Goal: Navigation & Orientation: Find specific page/section

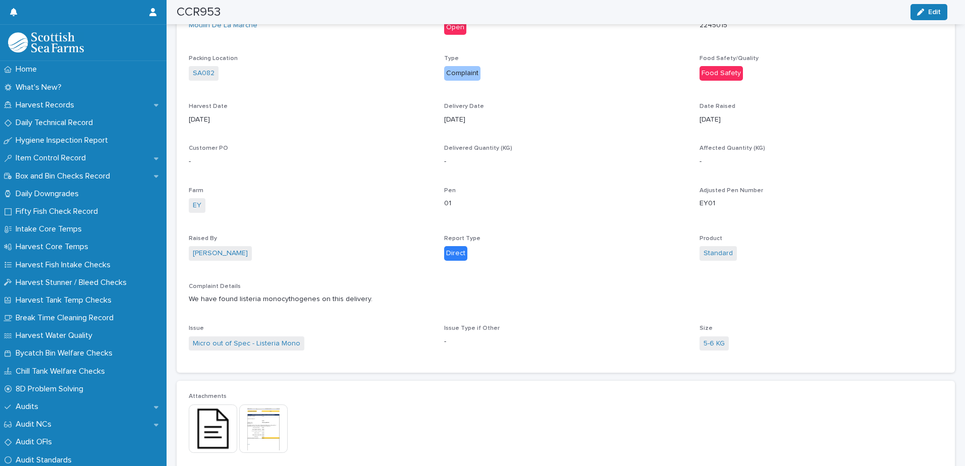
scroll to position [555, 0]
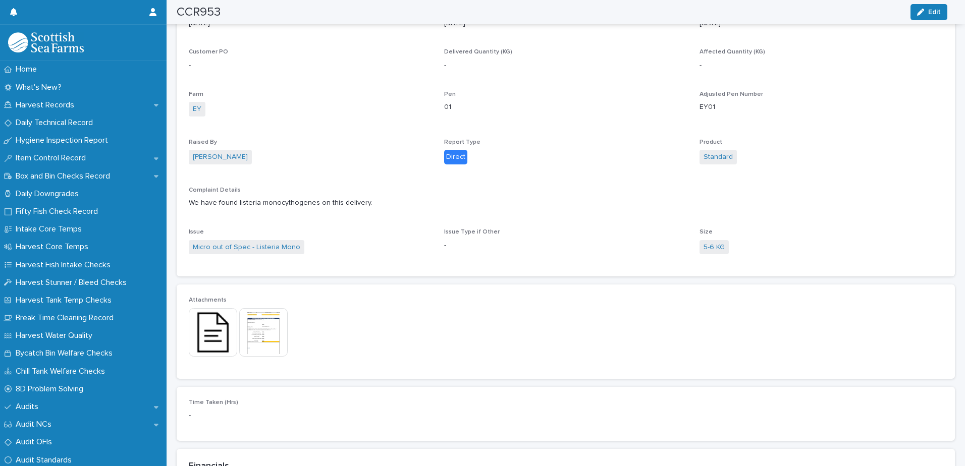
click at [257, 339] on img at bounding box center [263, 332] width 48 height 48
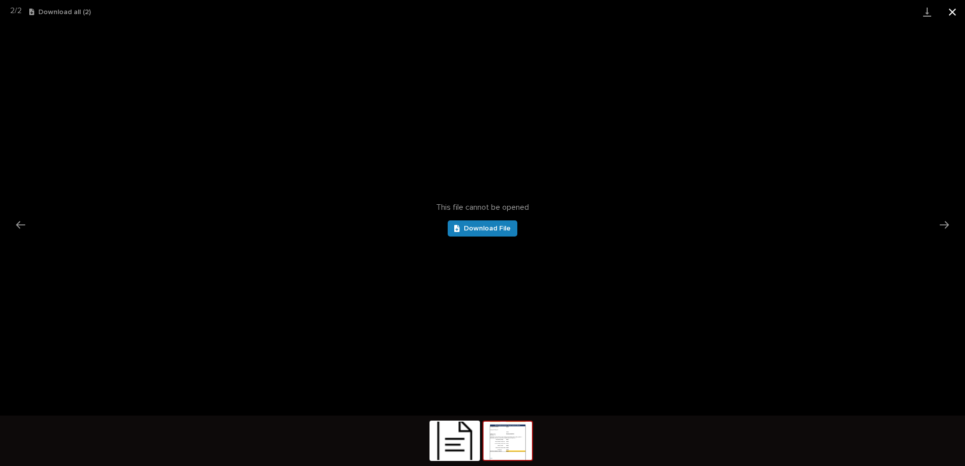
click at [953, 14] on button "Close gallery" at bounding box center [952, 12] width 25 height 24
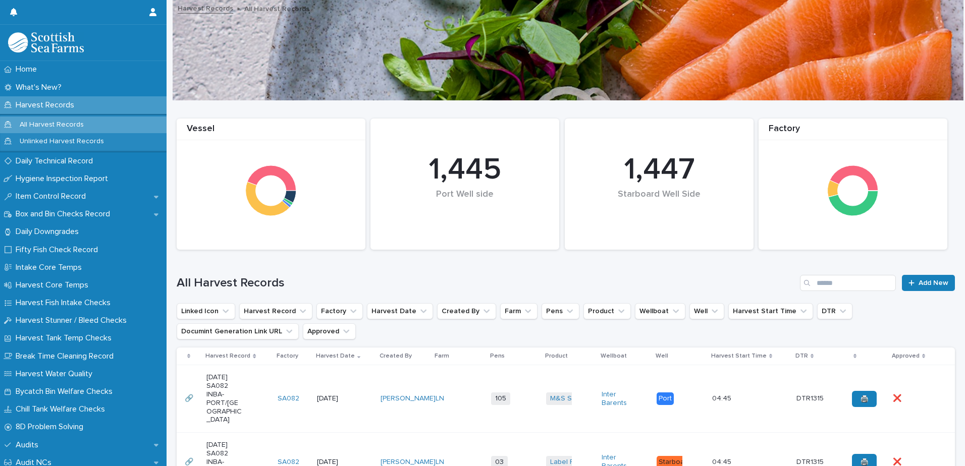
scroll to position [202, 0]
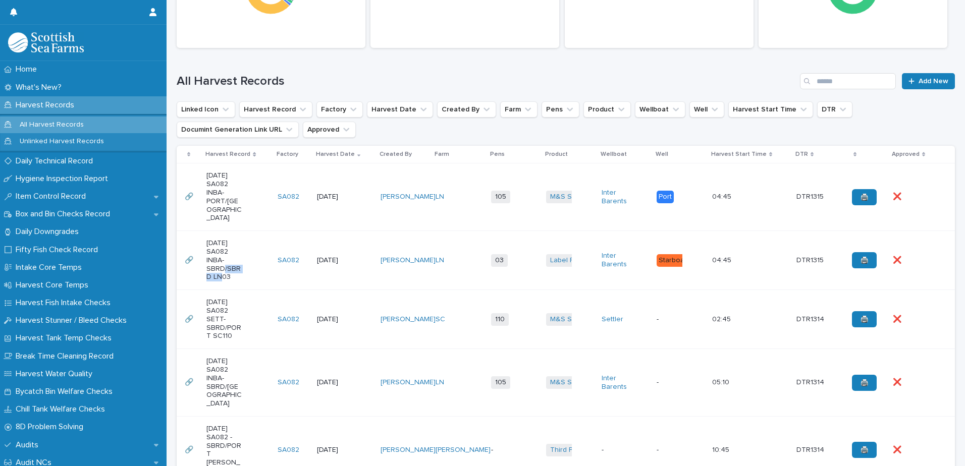
click at [257, 257] on div "[DATE] SA082 INBA-SBRD/SBRD LN03" at bounding box center [237, 260] width 63 height 50
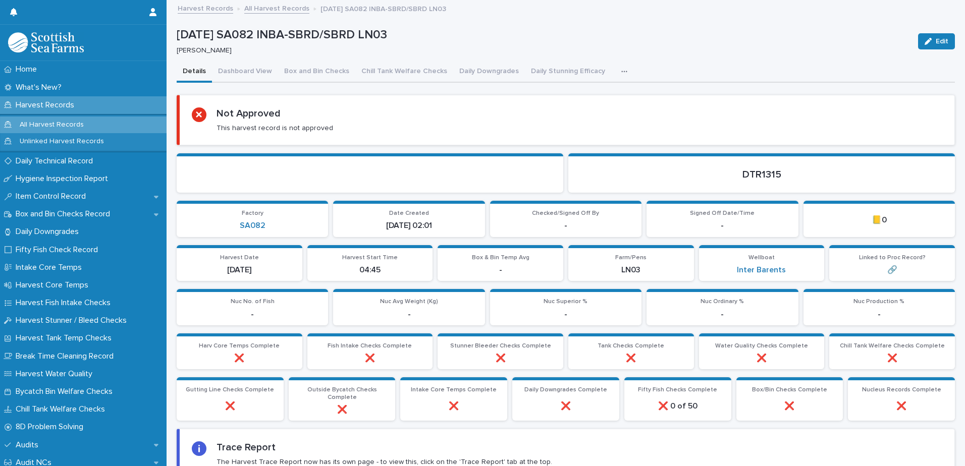
click at [268, 8] on link "All Harvest Records" at bounding box center [276, 8] width 65 height 12
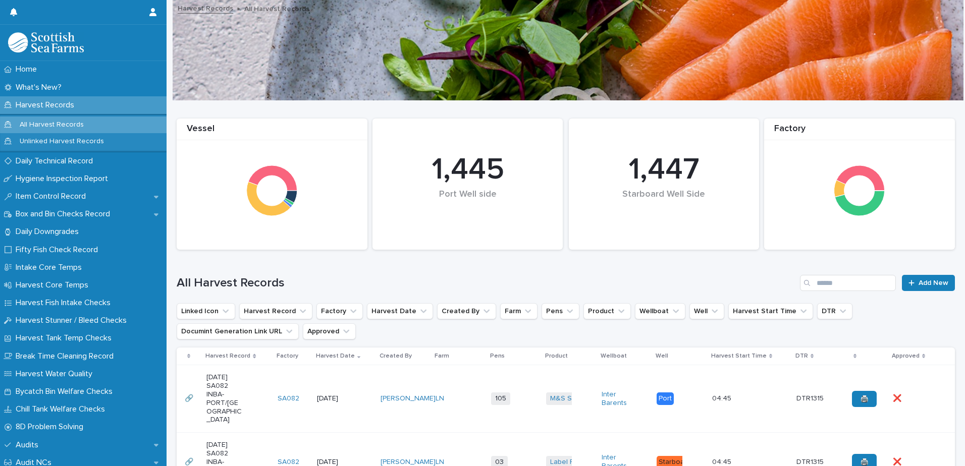
click at [252, 400] on div "[DATE] SA082 INBA-PORT/[GEOGRAPHIC_DATA]" at bounding box center [237, 399] width 63 height 59
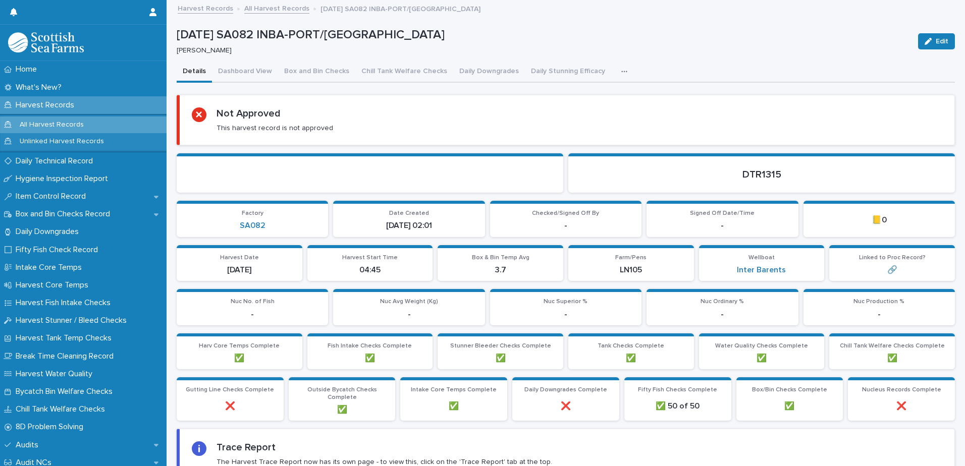
click at [278, 10] on link "All Harvest Records" at bounding box center [276, 8] width 65 height 12
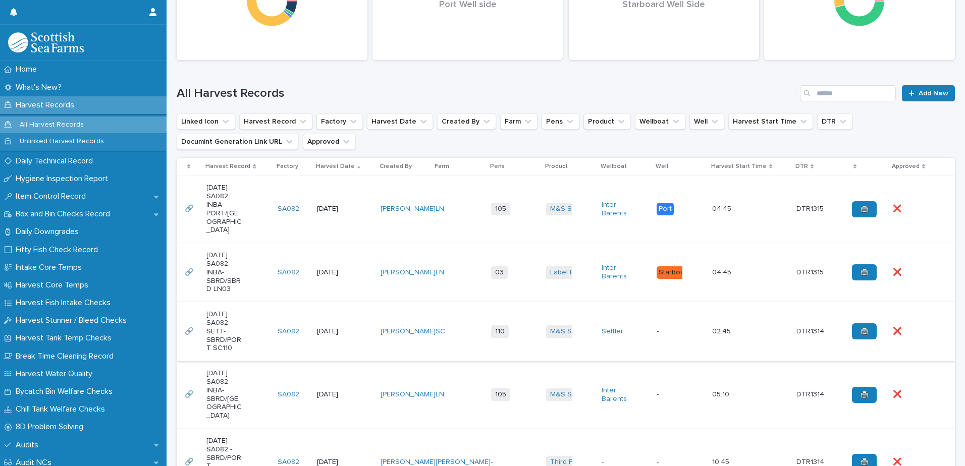
scroll to position [202, 0]
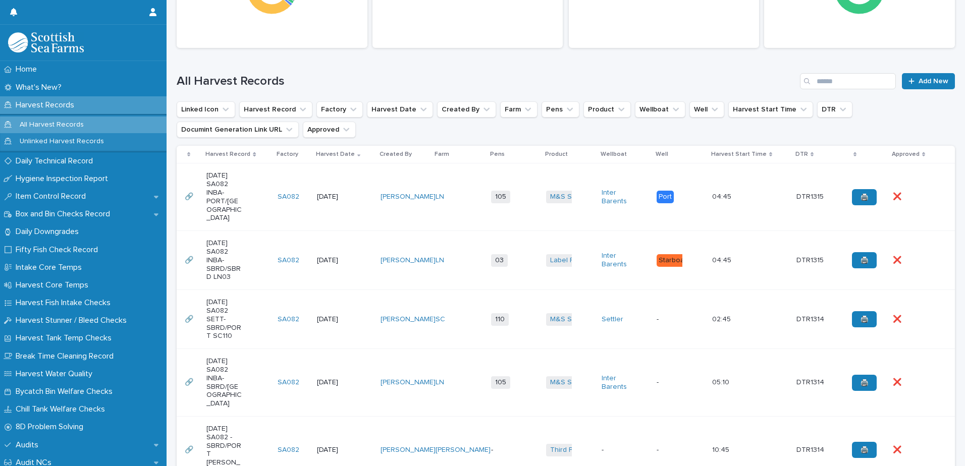
click at [249, 316] on div "[DATE] SA082 SETT-SBRD/PORT SC110" at bounding box center [237, 319] width 63 height 50
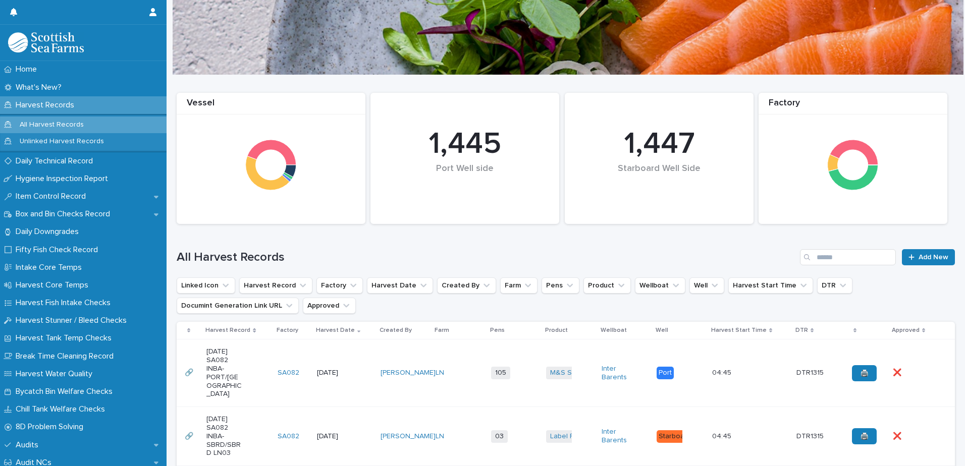
scroll to position [353, 0]
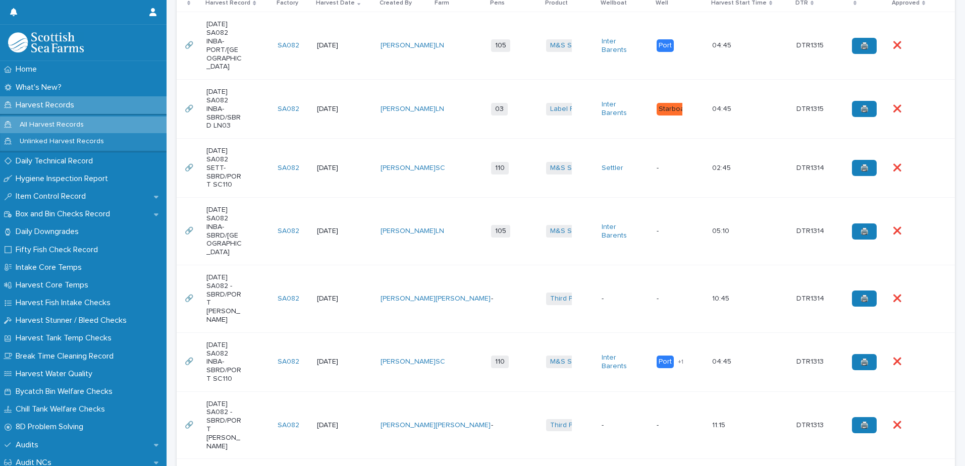
click at [252, 222] on div "[DATE] SA082 INBA-SBRD/[GEOGRAPHIC_DATA]" at bounding box center [237, 231] width 63 height 59
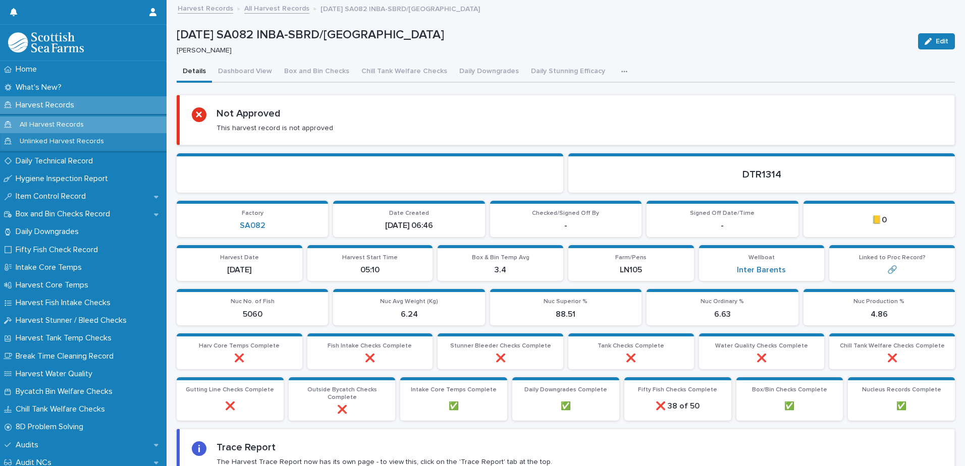
click at [621, 73] on icon "button" at bounding box center [624, 71] width 6 height 7
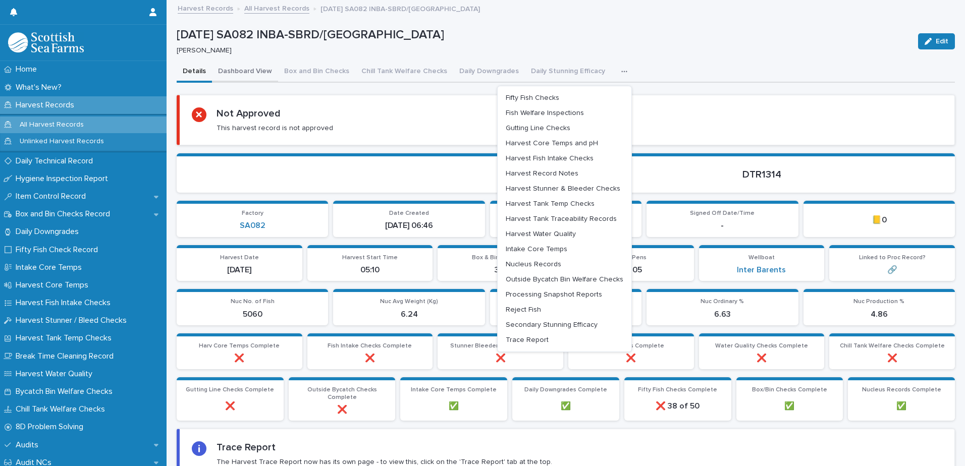
click at [245, 72] on button "Dashboard View" at bounding box center [245, 72] width 66 height 21
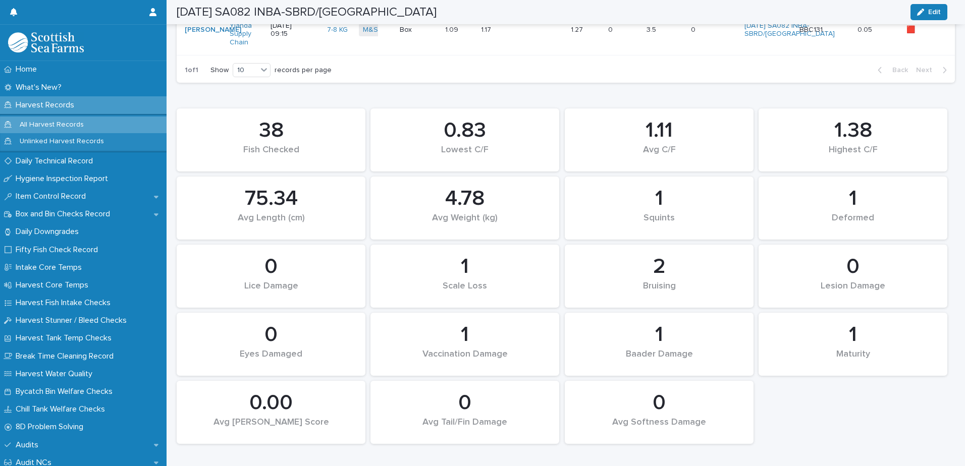
scroll to position [505, 0]
